Goal: Information Seeking & Learning: Learn about a topic

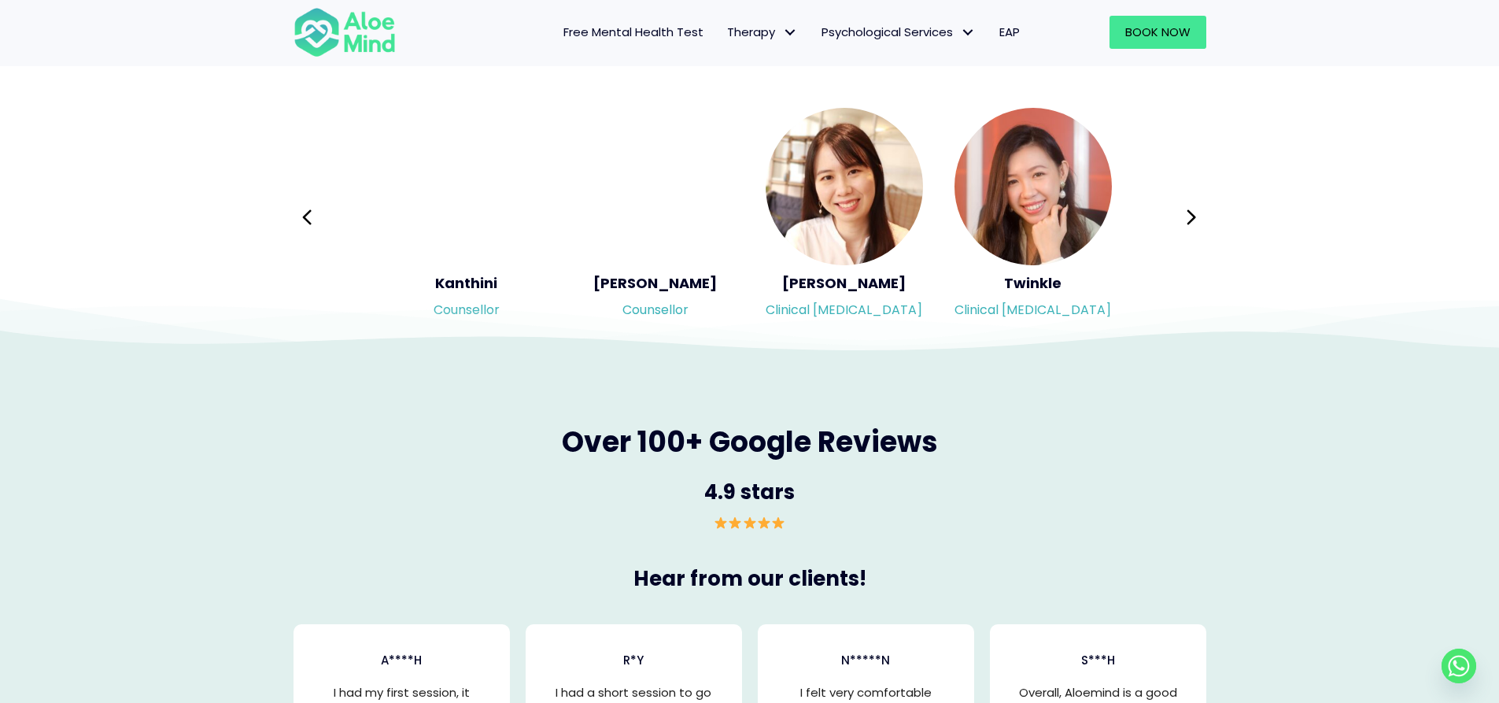
scroll to position [2644, 0]
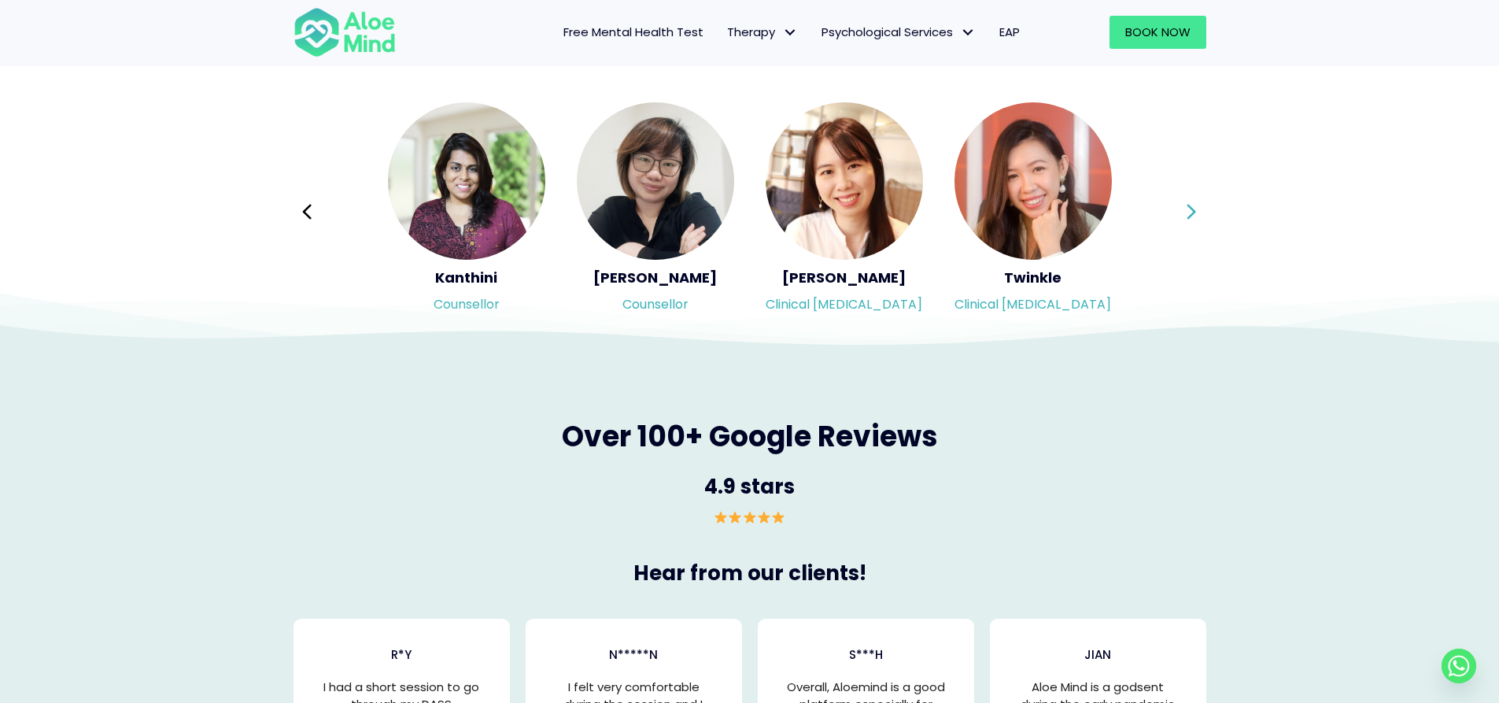
click at [1188, 210] on icon at bounding box center [1191, 212] width 11 height 30
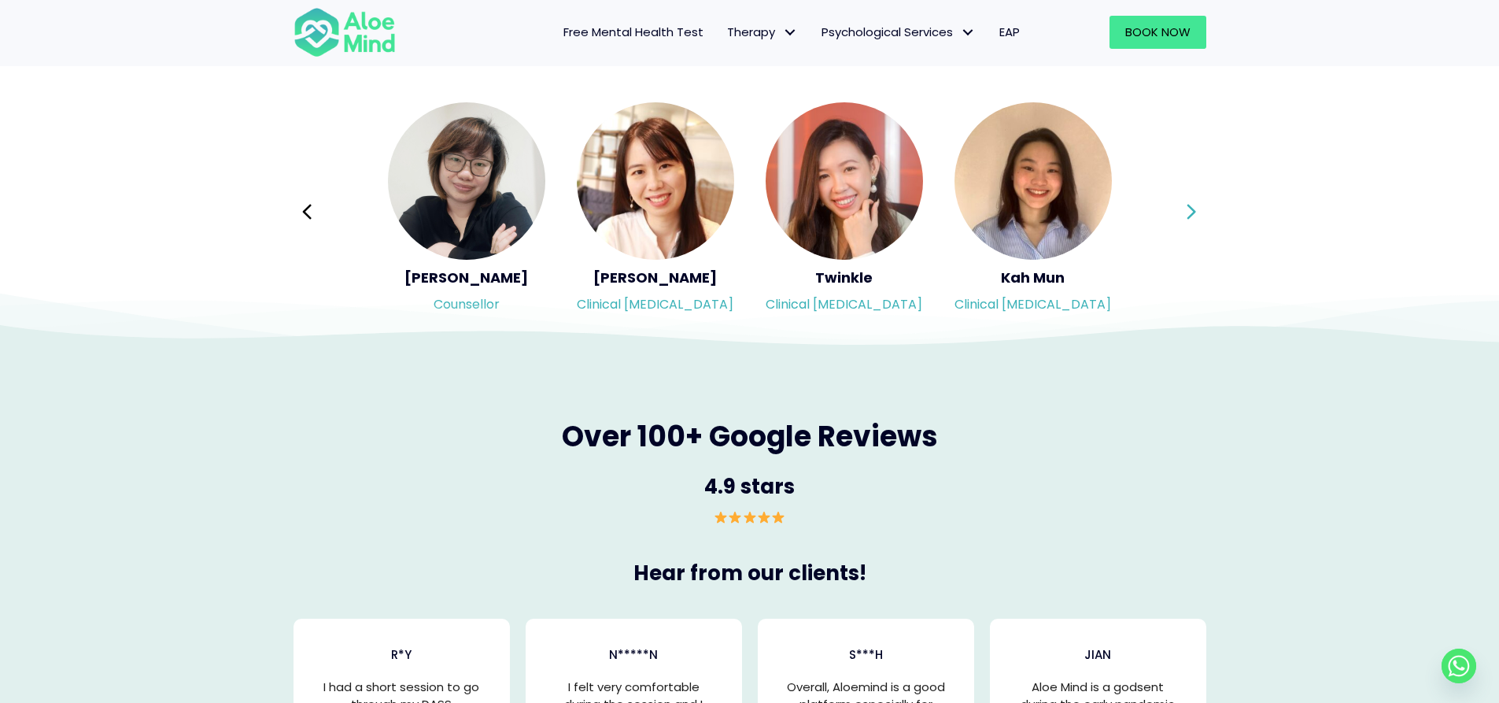
click at [1188, 210] on icon at bounding box center [1191, 212] width 11 height 30
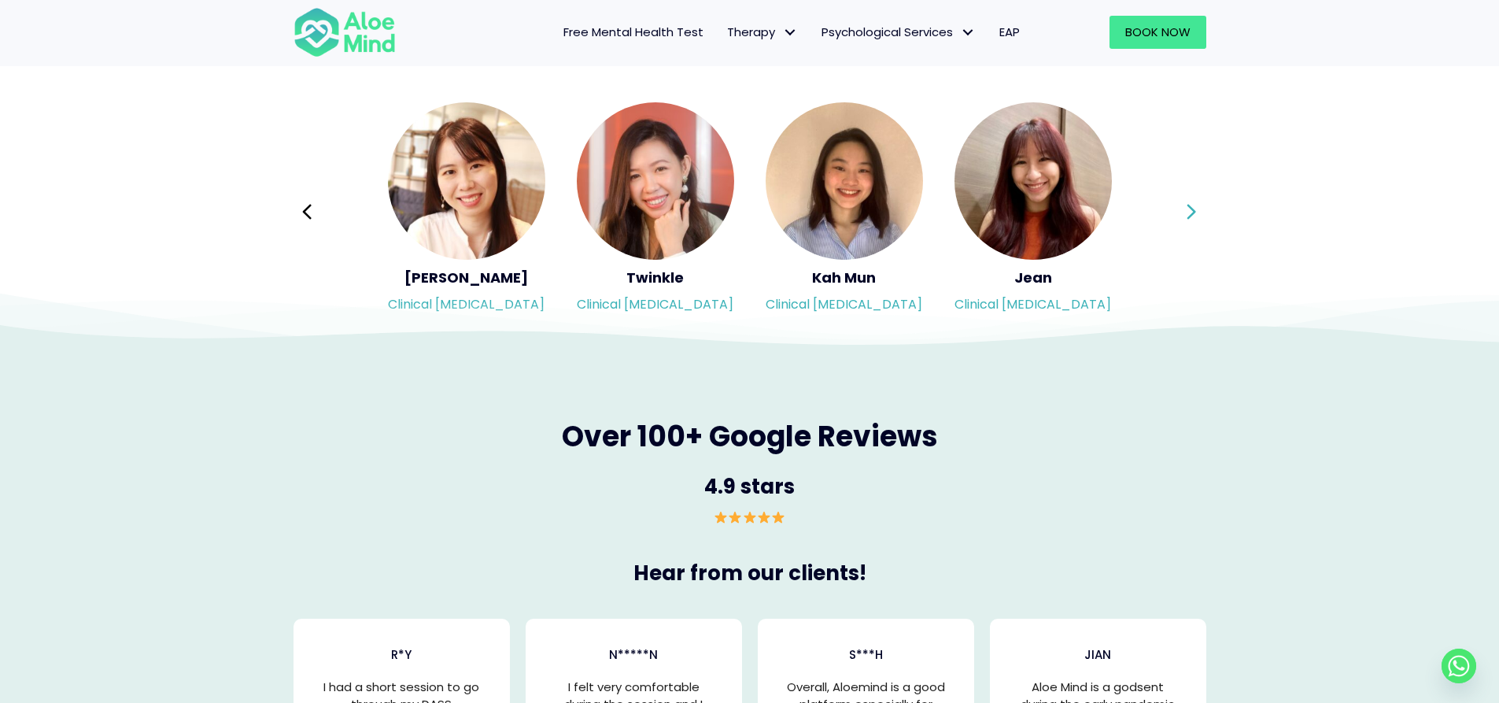
click at [1188, 210] on icon at bounding box center [1191, 212] width 11 height 30
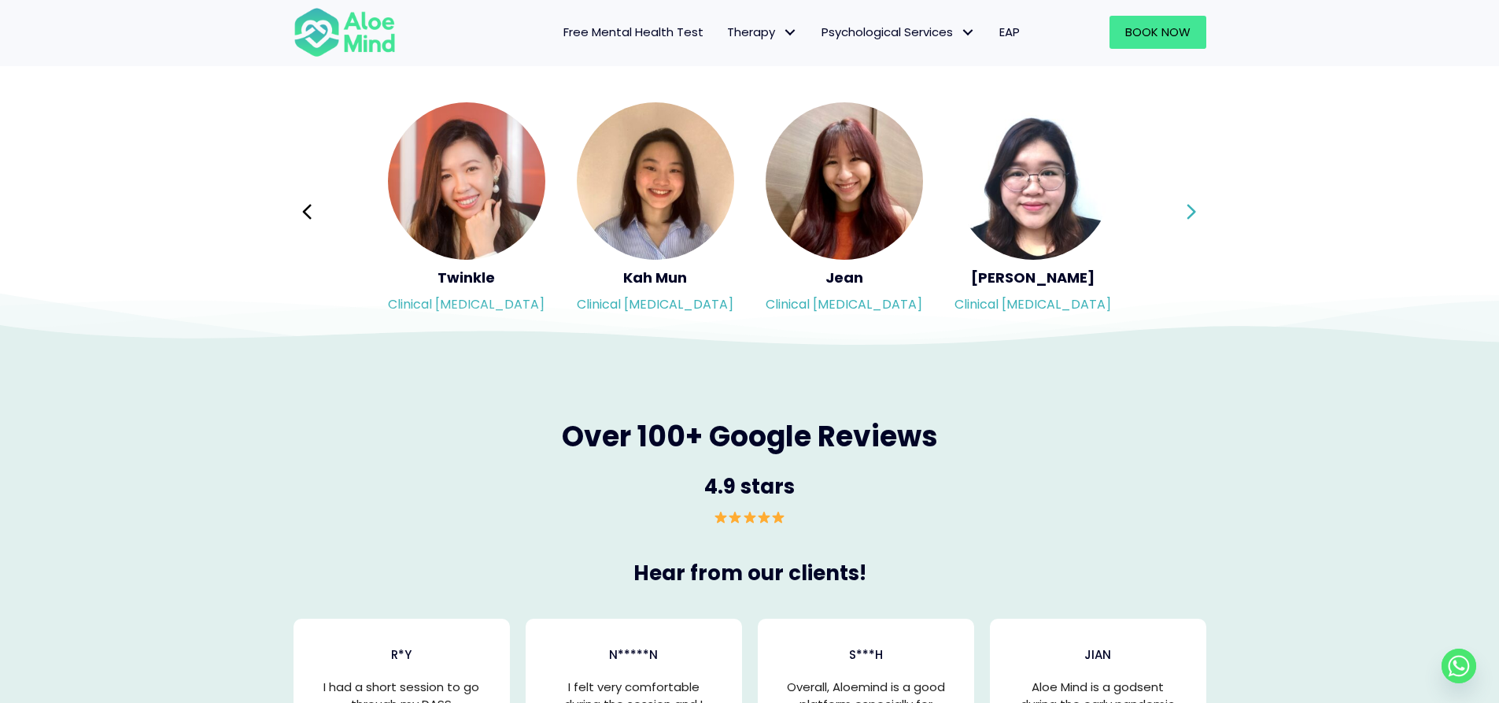
click at [1188, 210] on icon at bounding box center [1191, 212] width 11 height 30
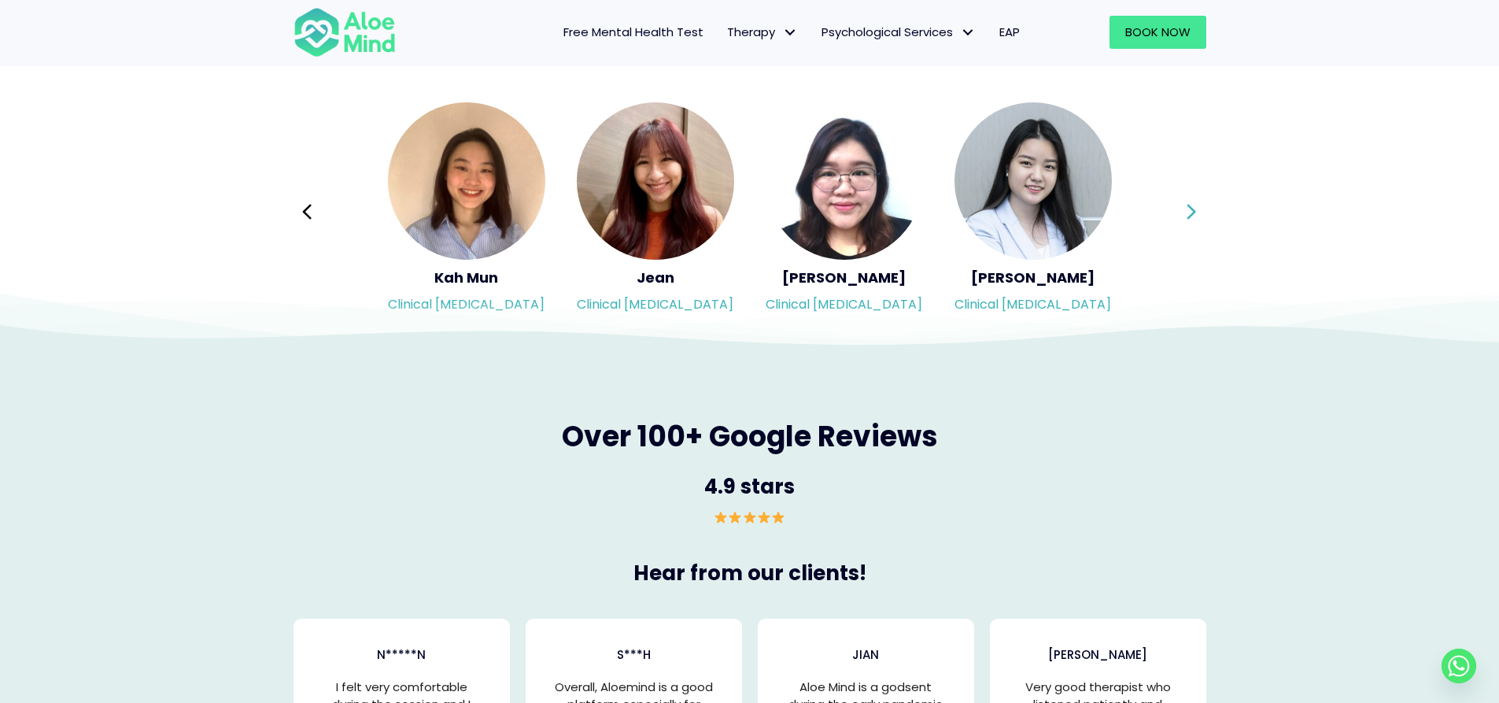
click at [1188, 210] on icon at bounding box center [1191, 212] width 11 height 30
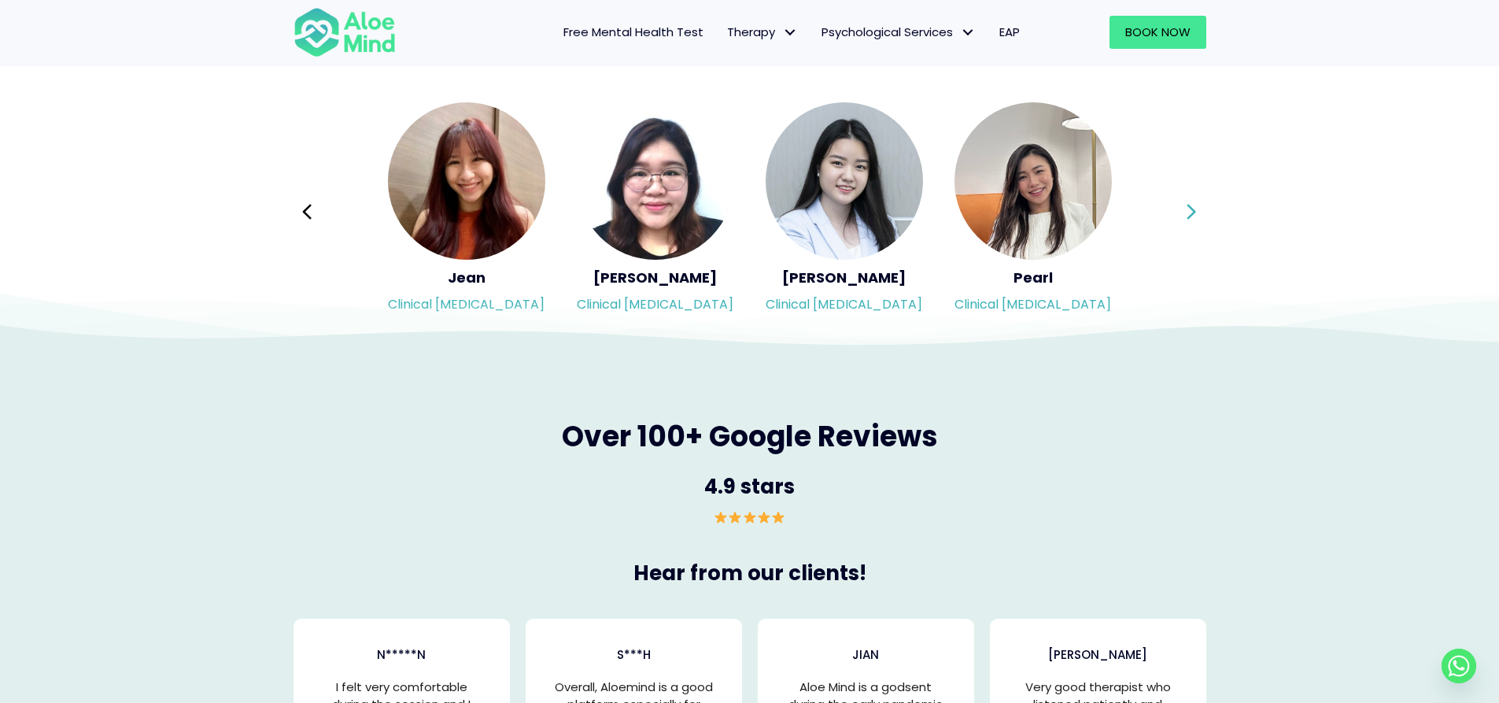
click at [1188, 210] on icon at bounding box center [1191, 212] width 11 height 30
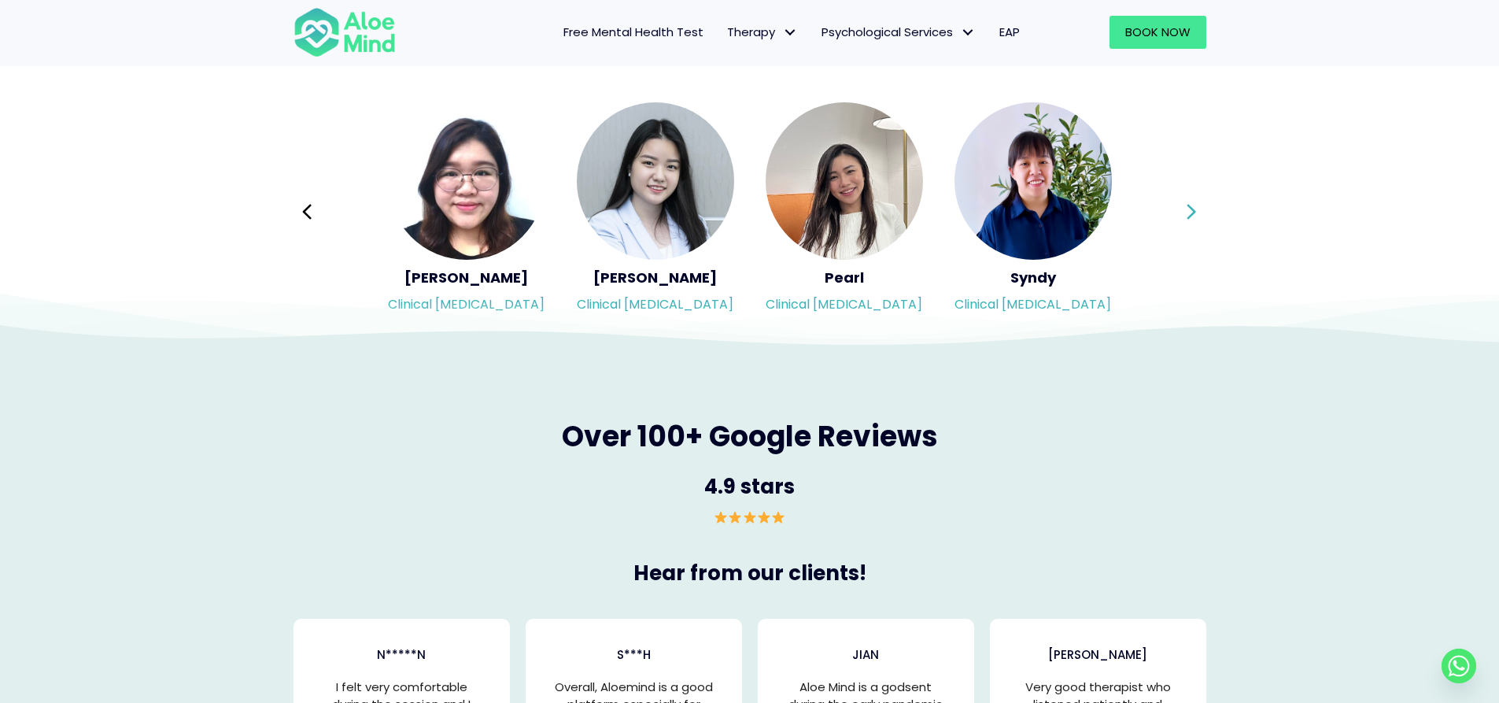
click at [1188, 210] on icon at bounding box center [1191, 212] width 11 height 30
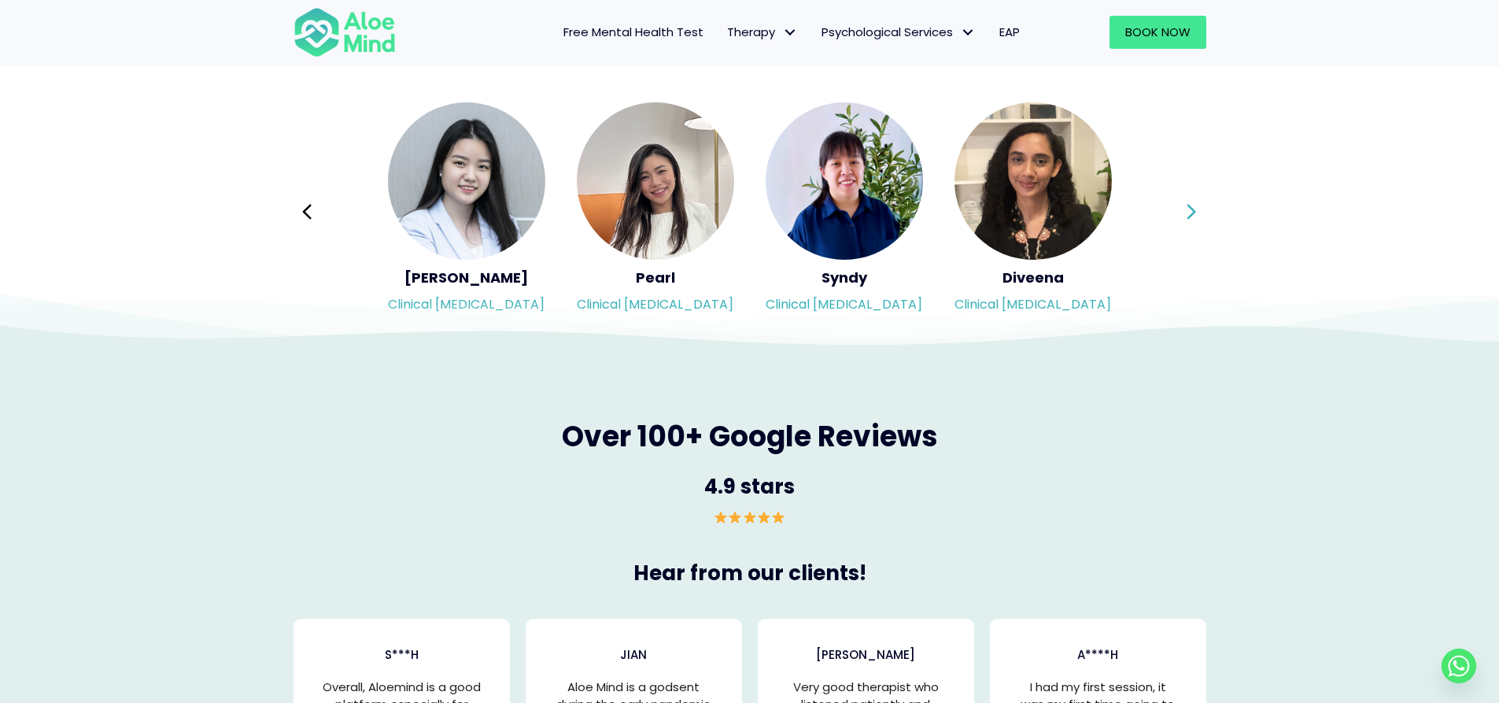
click at [1188, 210] on icon at bounding box center [1191, 212] width 11 height 30
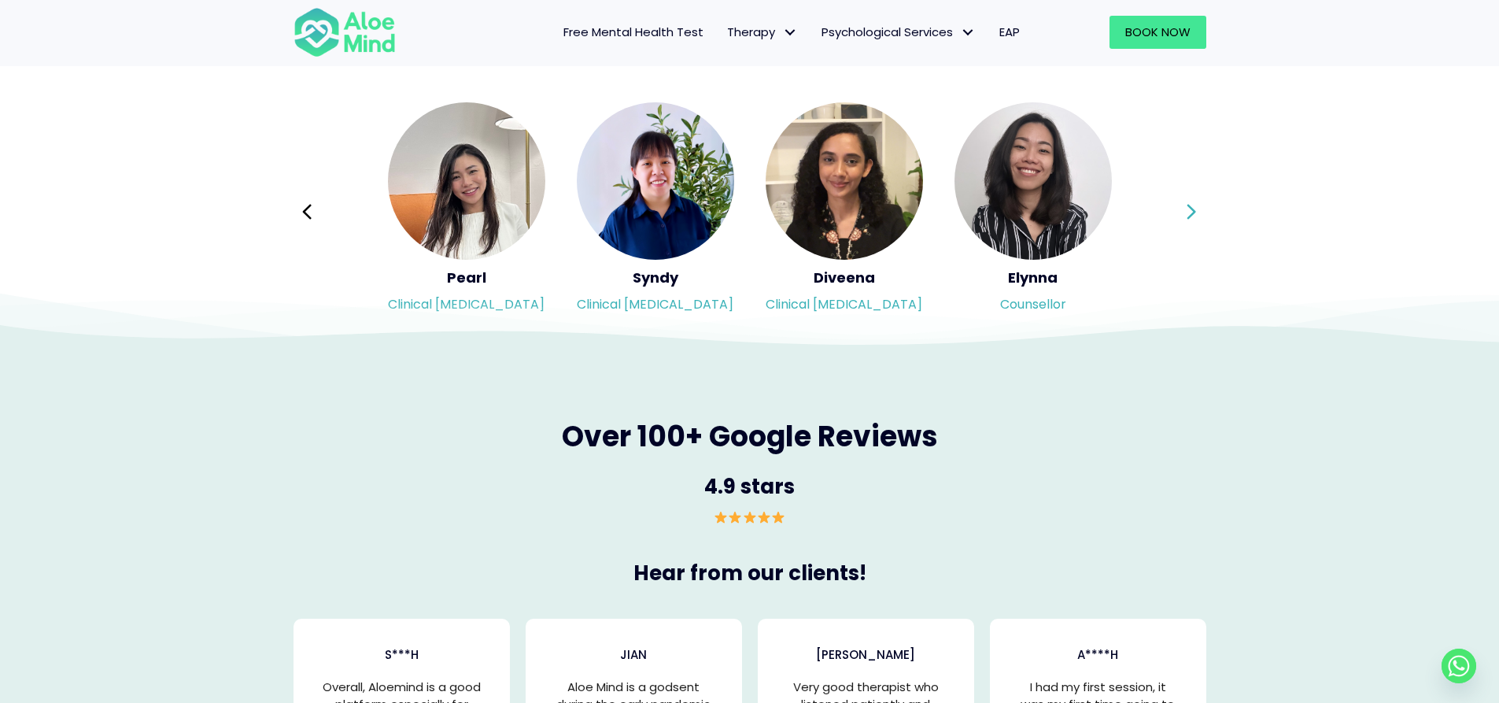
click at [1188, 210] on icon at bounding box center [1191, 212] width 11 height 30
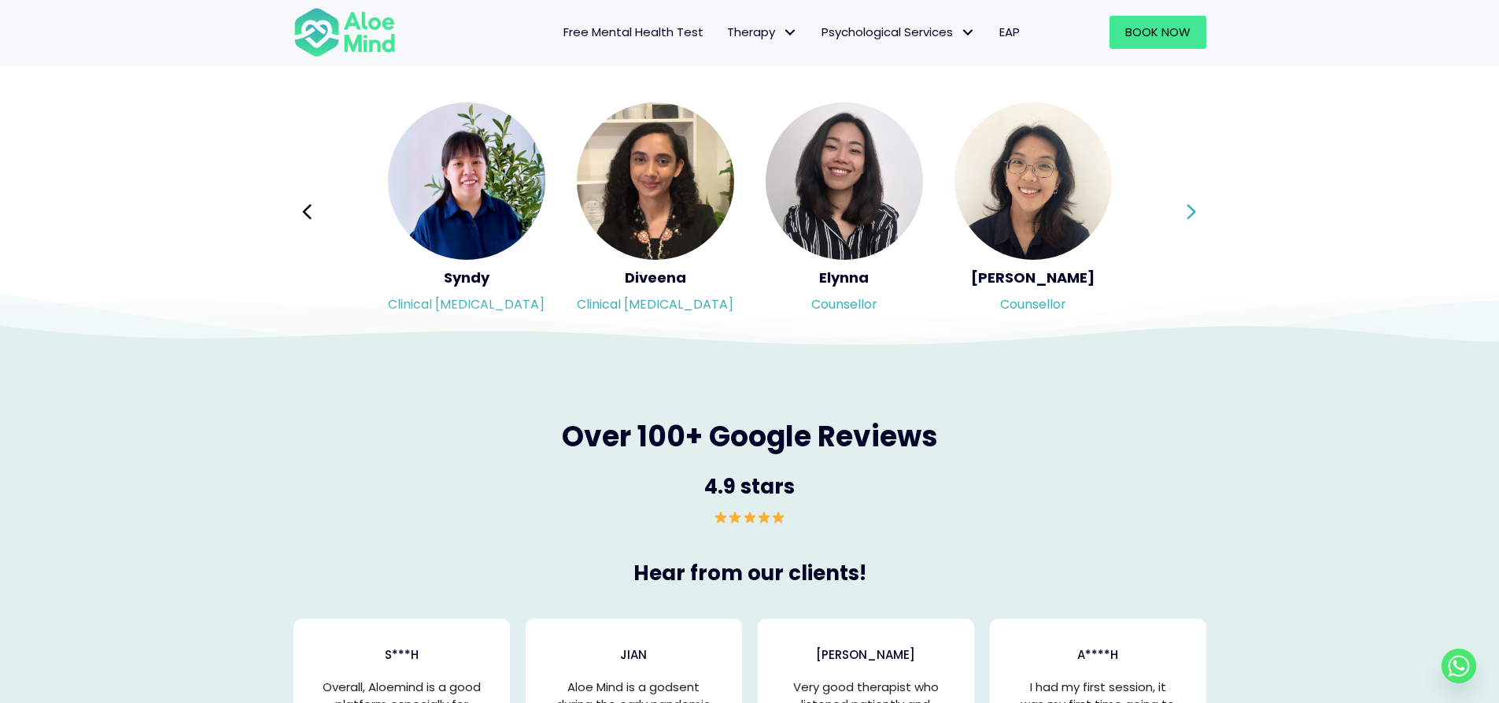
click at [1188, 210] on icon at bounding box center [1191, 212] width 11 height 30
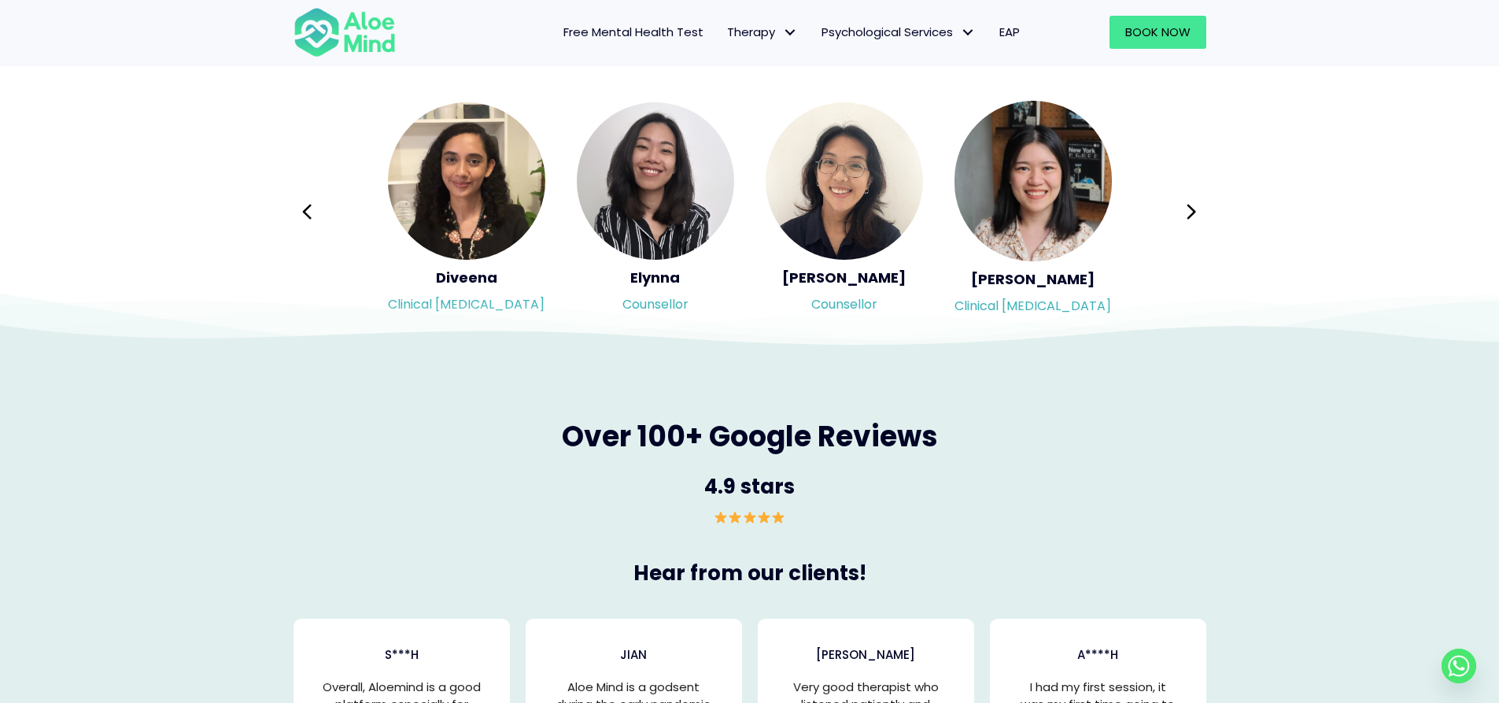
click at [1188, 210] on icon at bounding box center [1191, 212] width 11 height 30
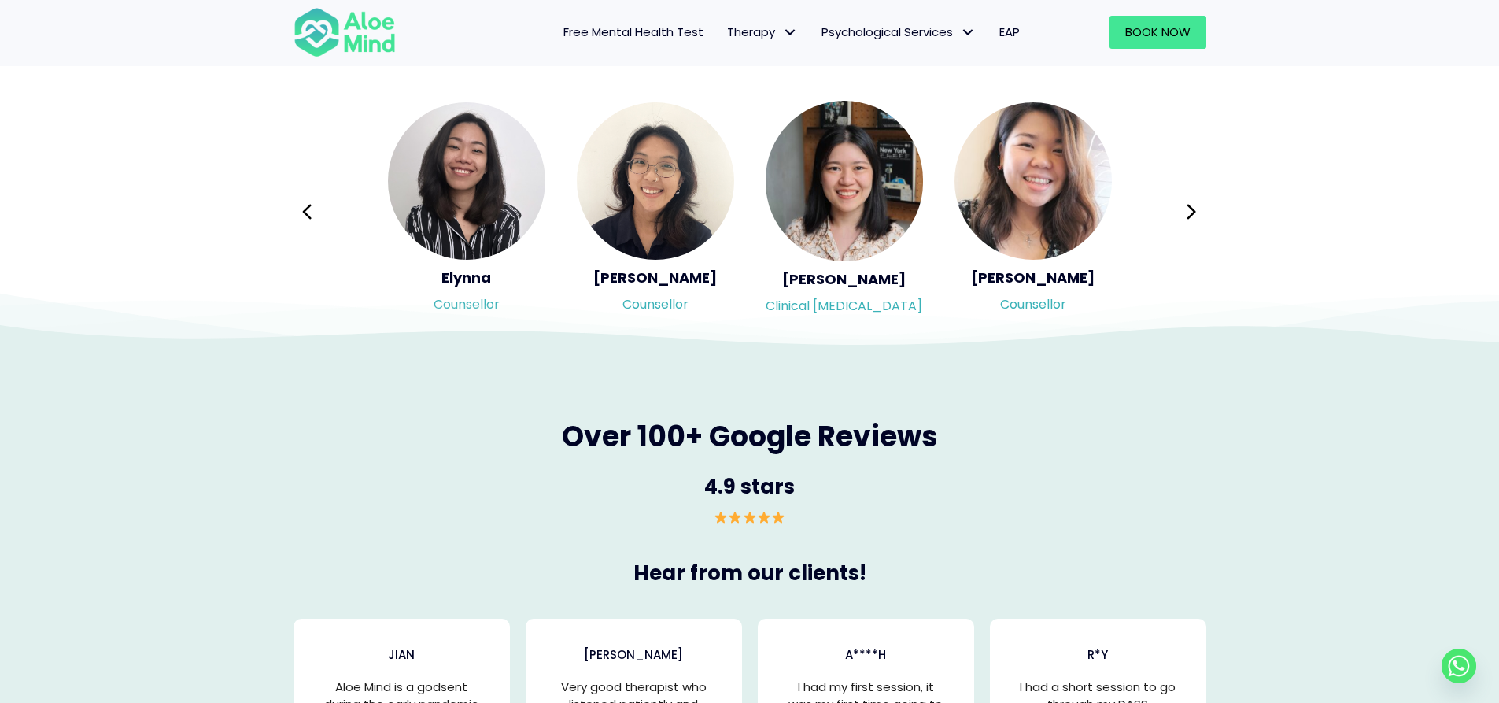
click at [1188, 210] on icon at bounding box center [1191, 212] width 11 height 30
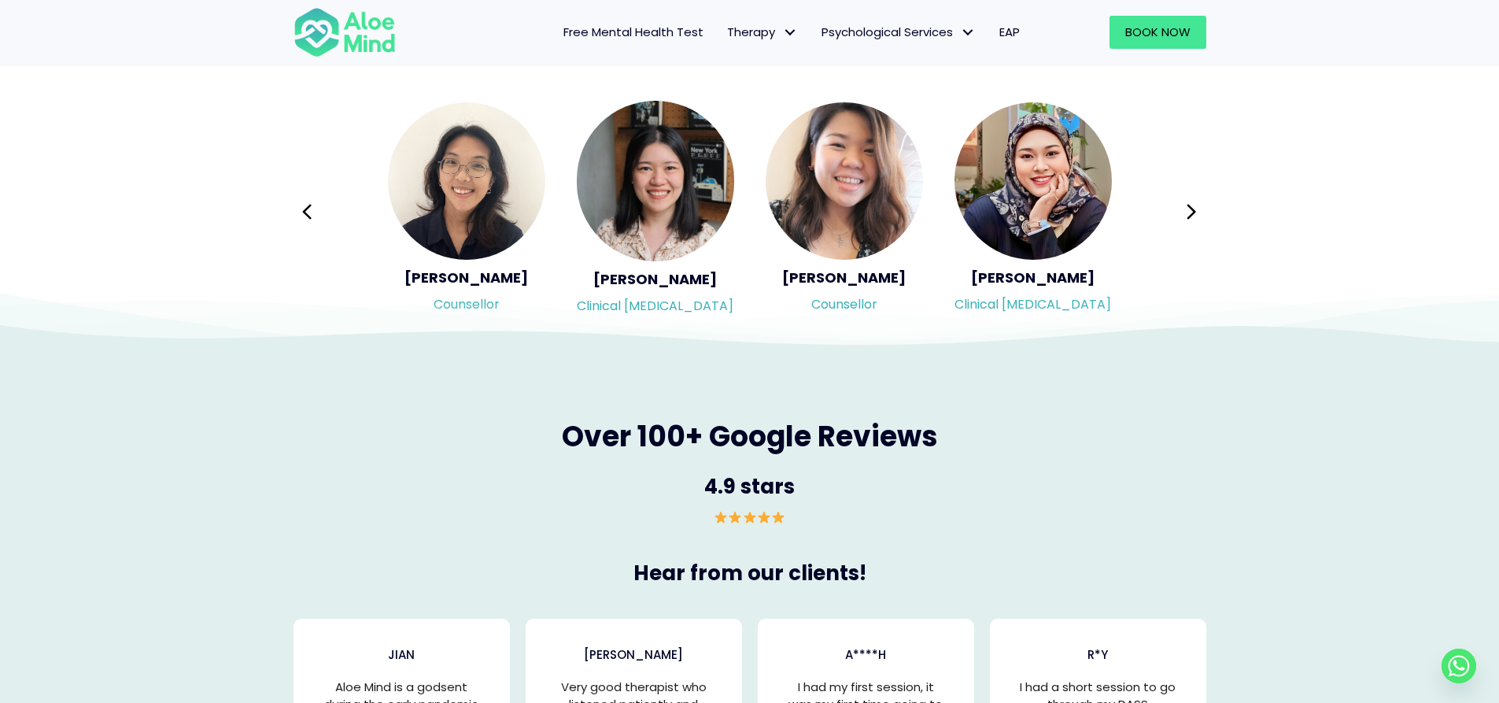
click at [1188, 210] on icon at bounding box center [1191, 212] width 11 height 30
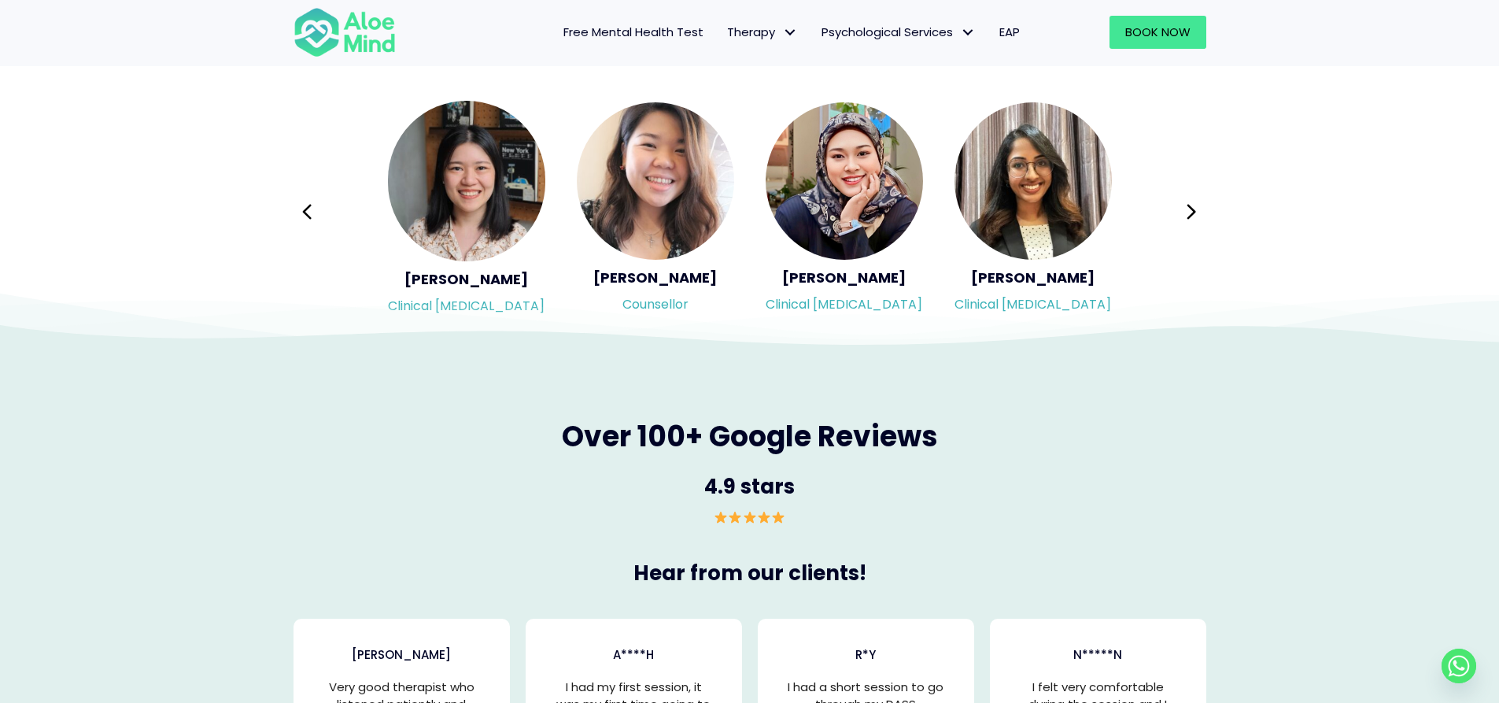
click at [1188, 210] on icon at bounding box center [1191, 212] width 11 height 30
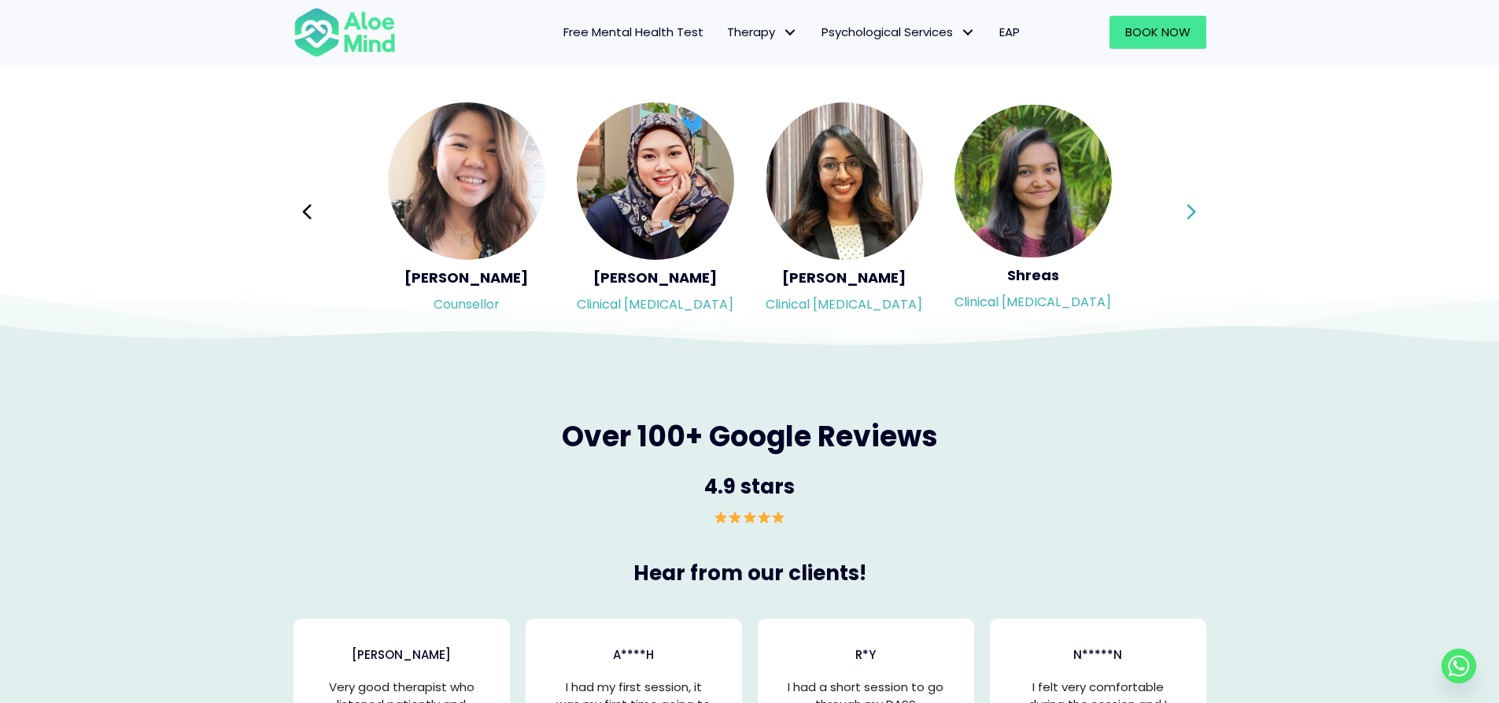
click at [1191, 211] on icon at bounding box center [1191, 212] width 11 height 30
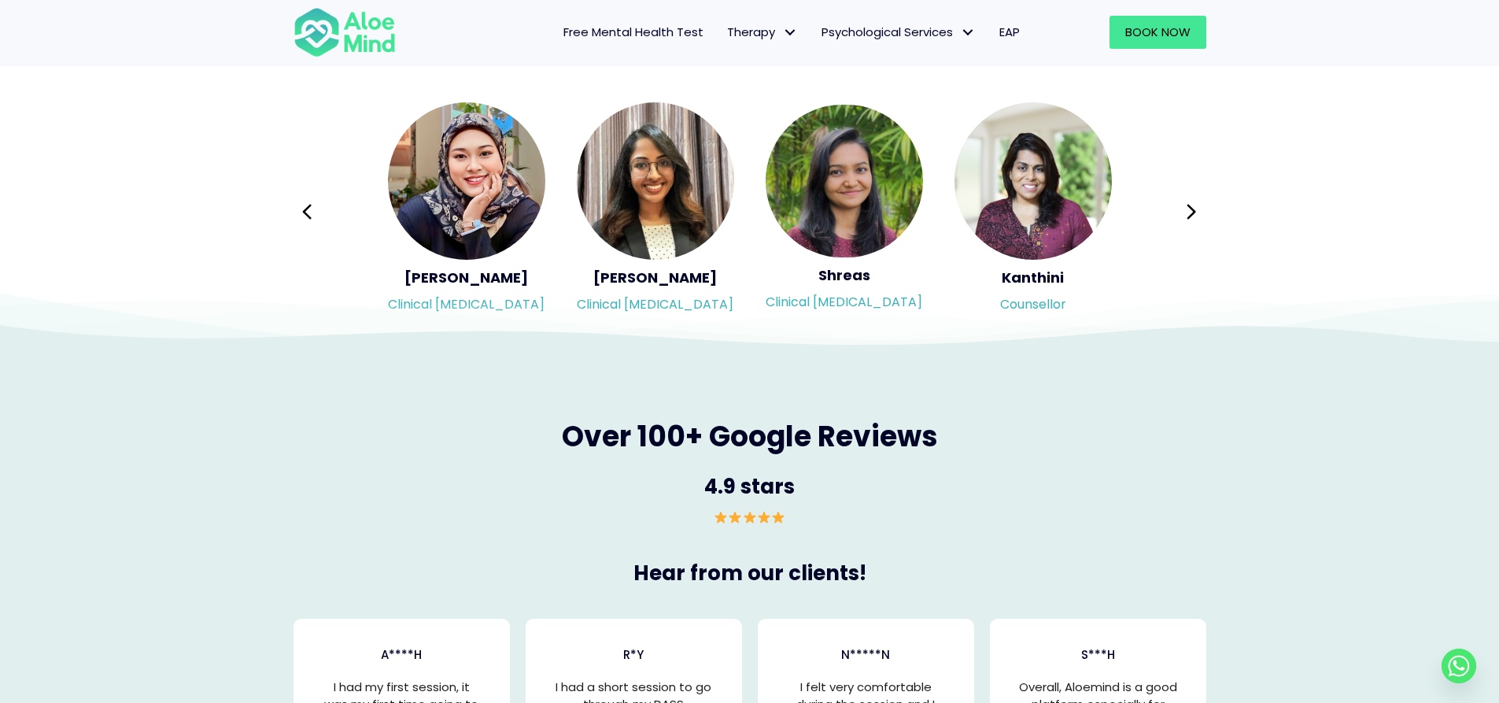
click at [1192, 211] on icon at bounding box center [1191, 212] width 11 height 30
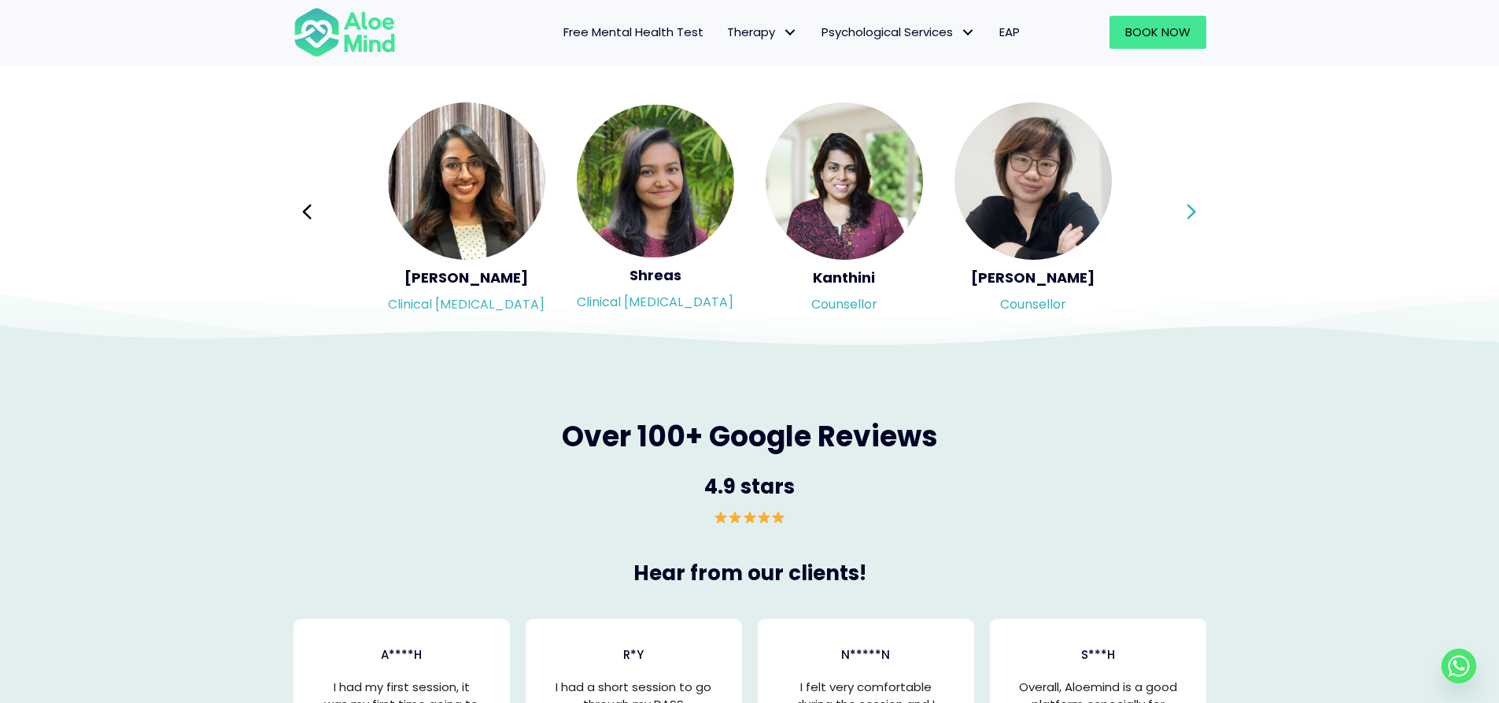
click at [1193, 211] on icon at bounding box center [1191, 212] width 11 height 30
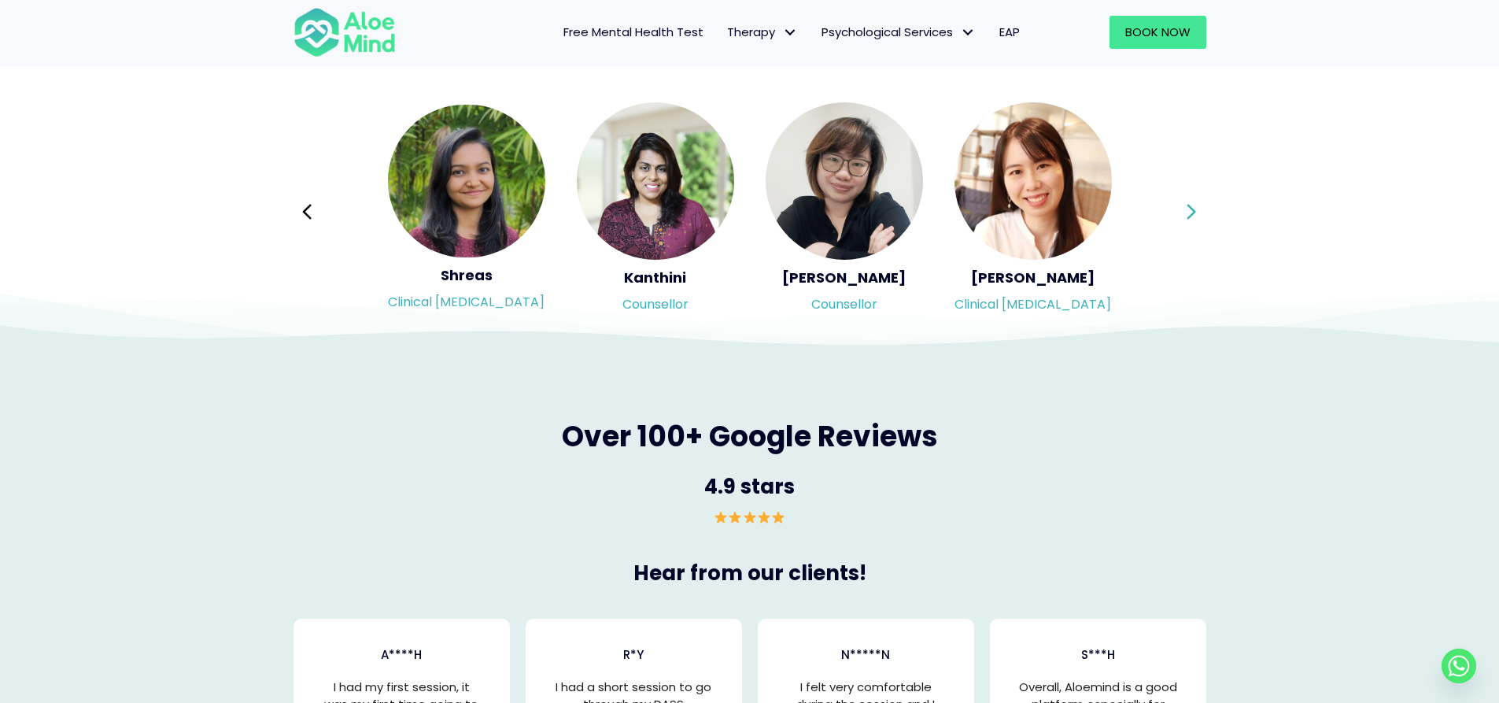
click at [1193, 211] on icon at bounding box center [1191, 212] width 11 height 30
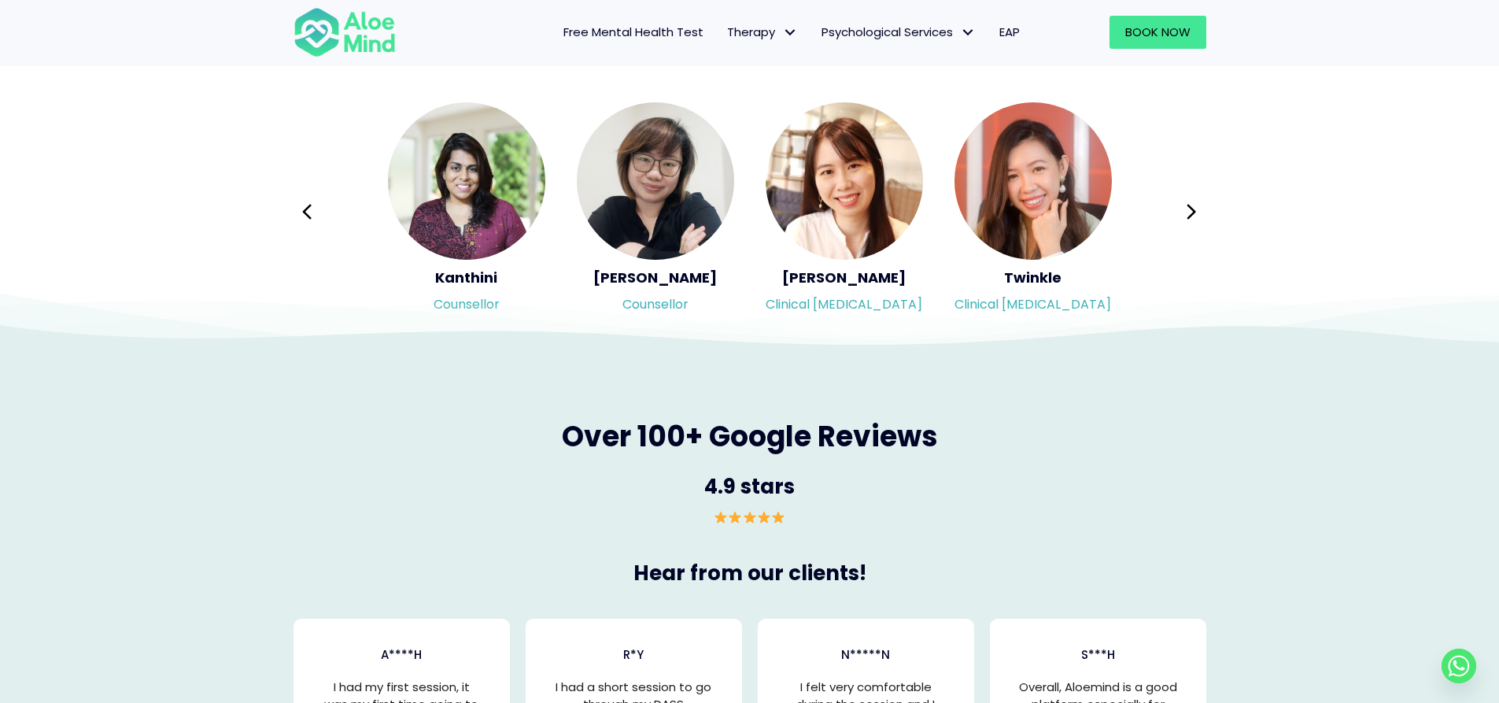
click at [1193, 211] on icon at bounding box center [1191, 212] width 11 height 30
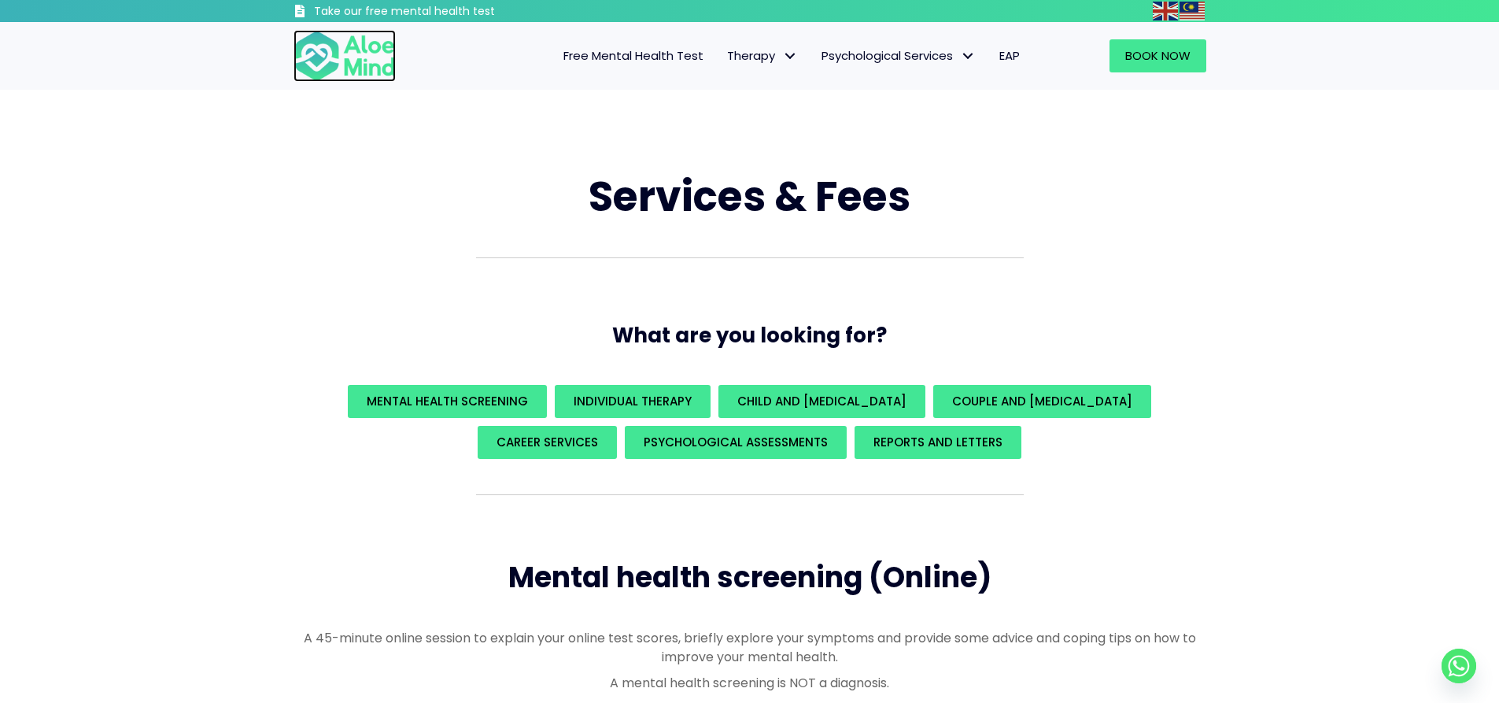
click at [391, 76] on img at bounding box center [345, 56] width 102 height 52
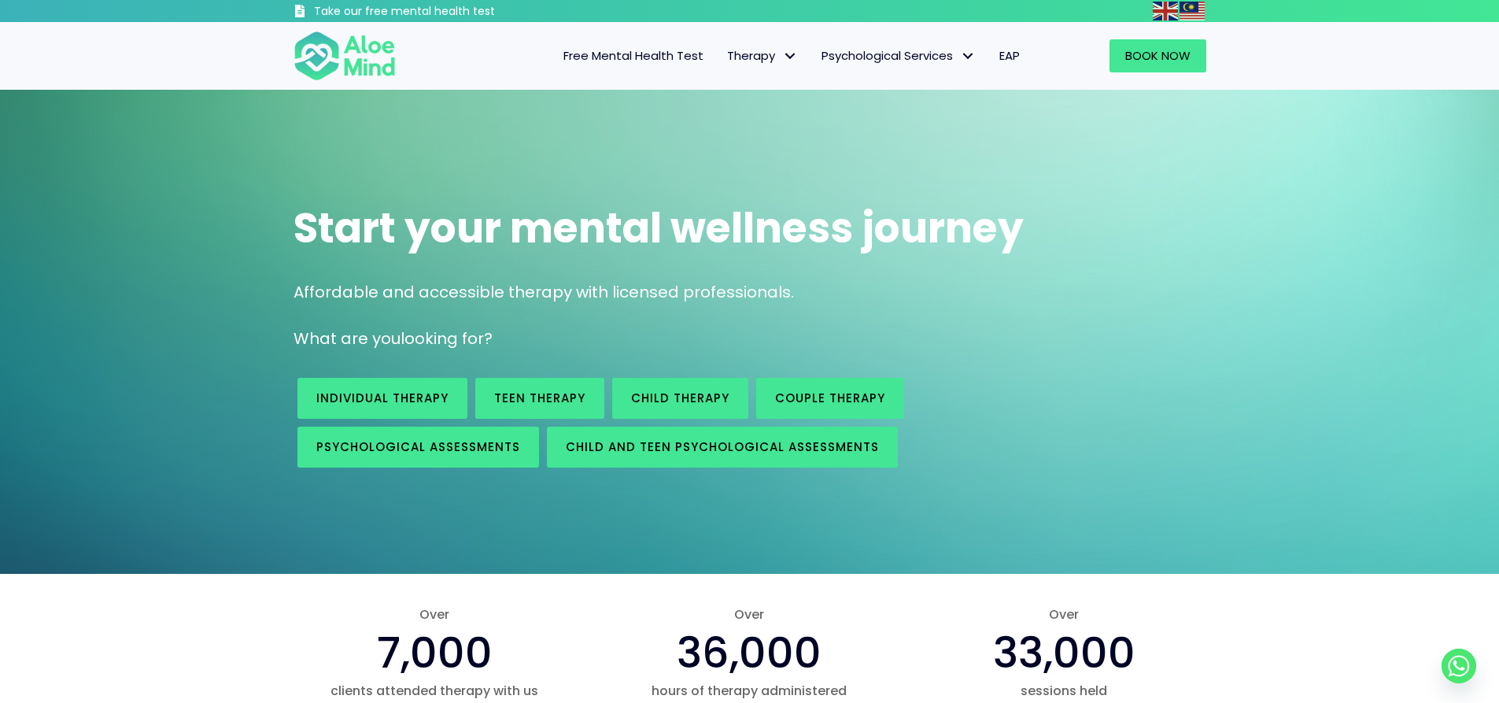
click at [584, 54] on span "Free Mental Health Test" at bounding box center [634, 55] width 140 height 17
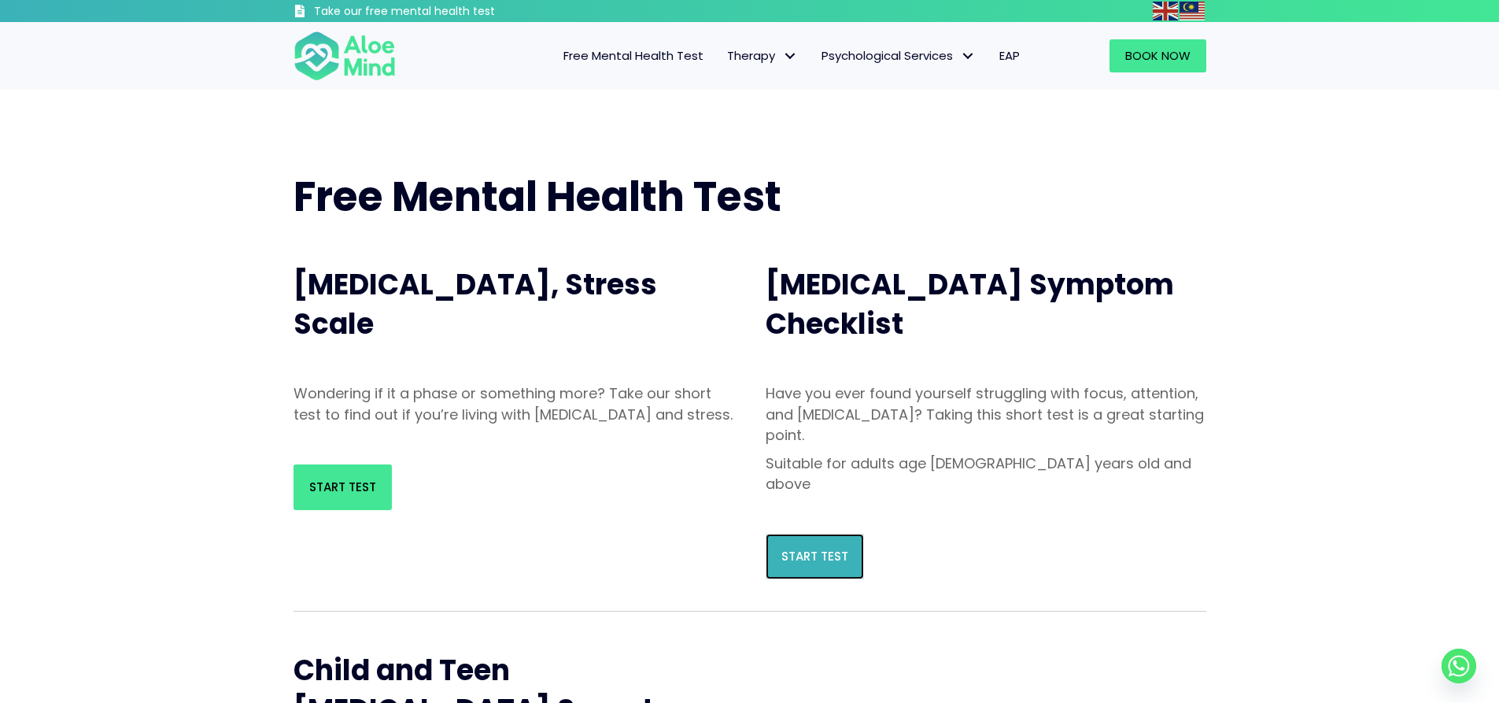
click at [849, 534] on link "Start Test" at bounding box center [815, 557] width 98 height 46
